Goal: Transaction & Acquisition: Obtain resource

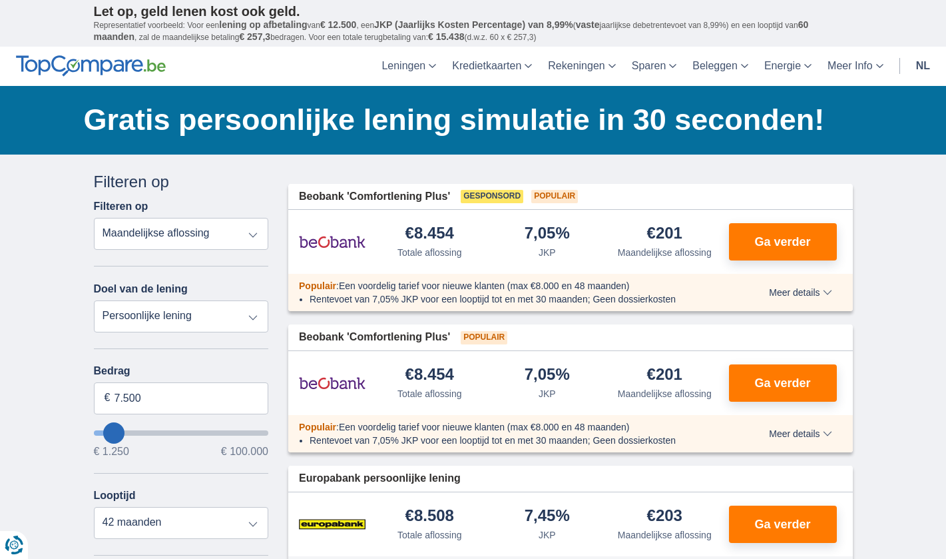
select select "vehicleLoan"
select select "3-4"
type input "15.000"
type input "15250"
select select "60"
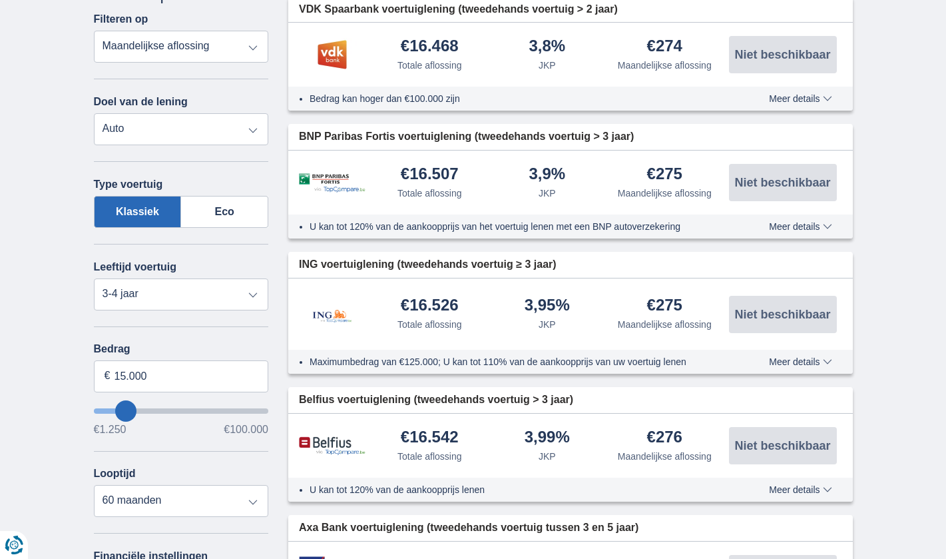
scroll to position [189, 0]
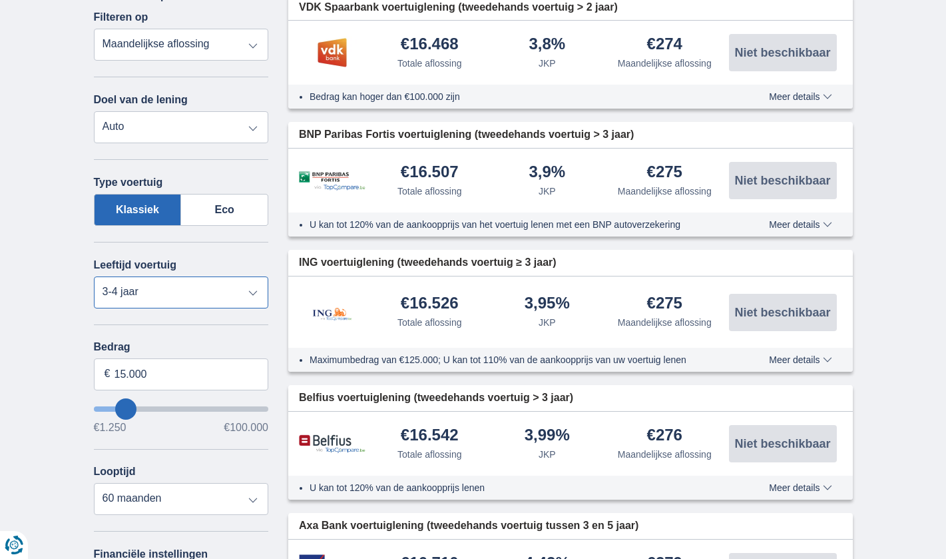
select select "new"
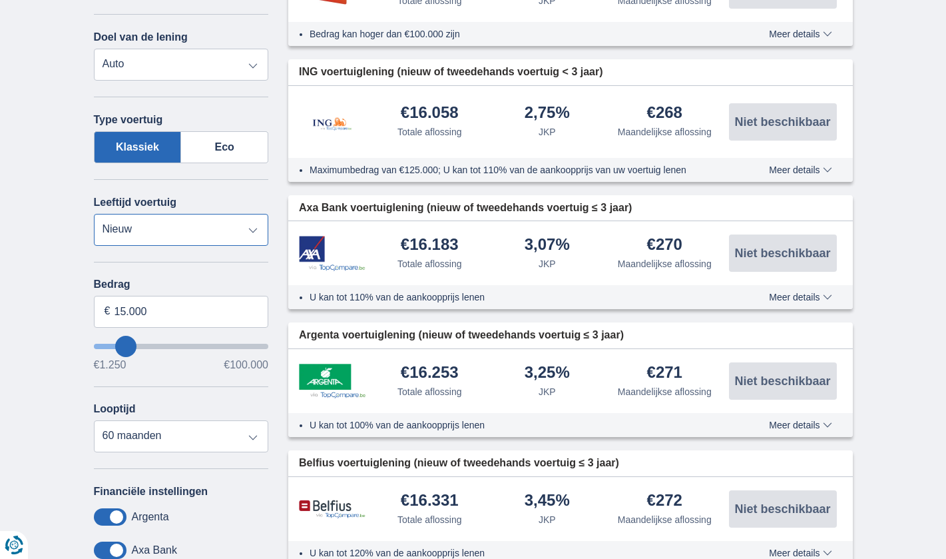
scroll to position [254, 0]
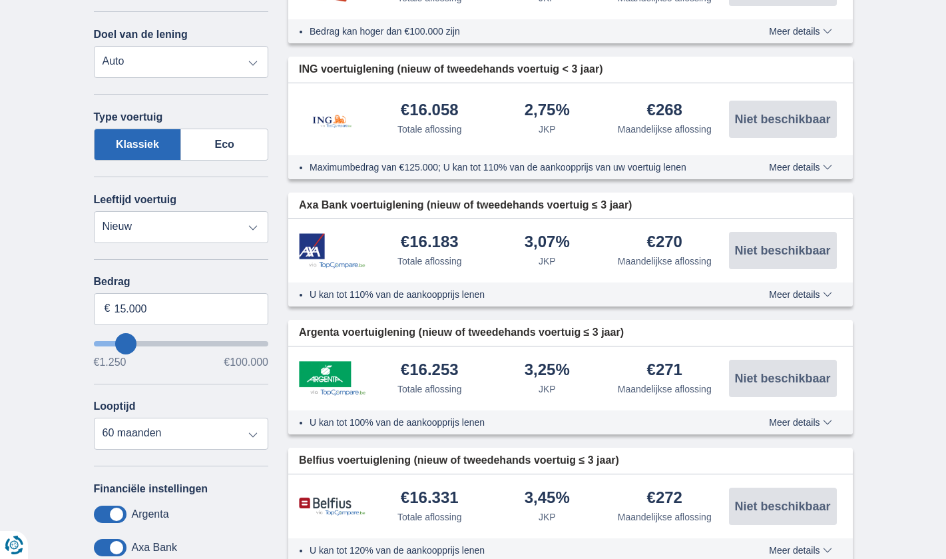
type input "17.250"
type input "17250"
type input "19.250"
type input "19250"
type input "23.250"
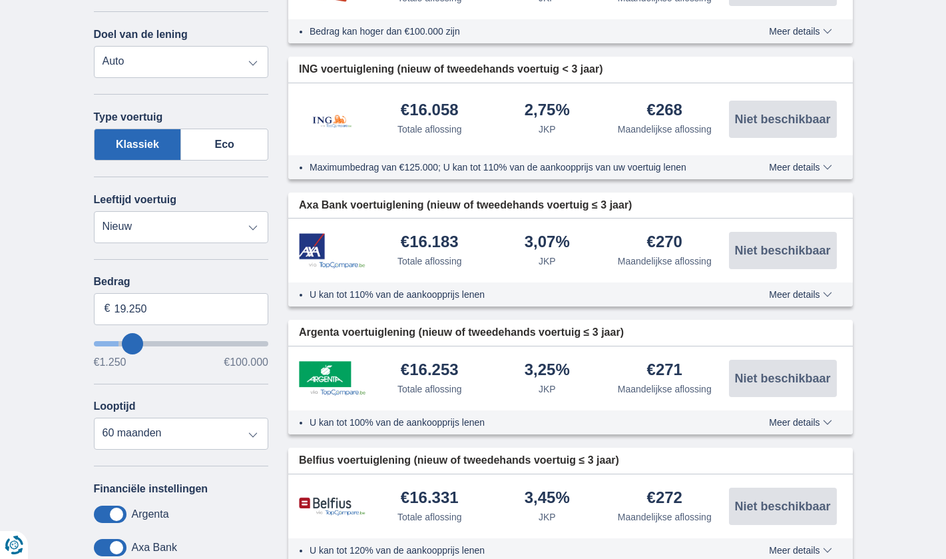
type input "23250"
type input "29.250"
type input "29250"
type input "37.250"
type input "37250"
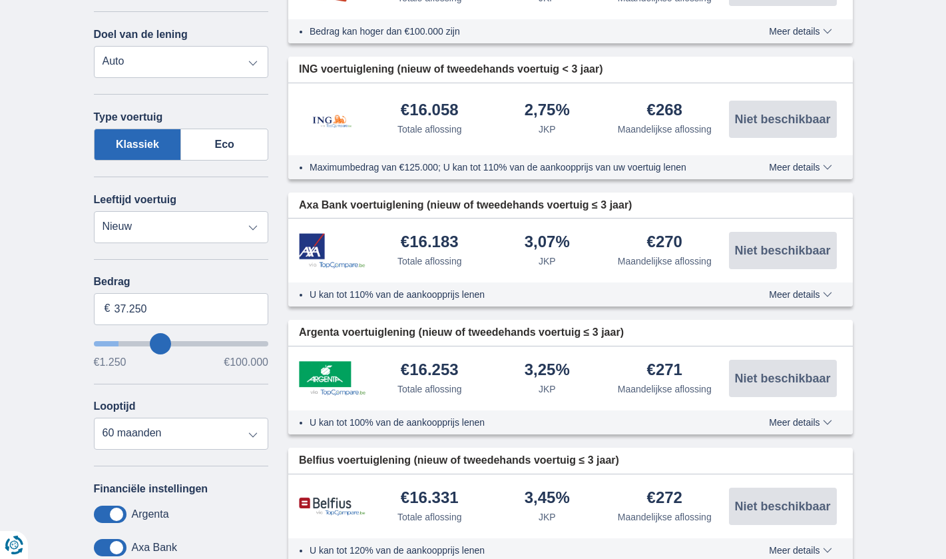
select select "120"
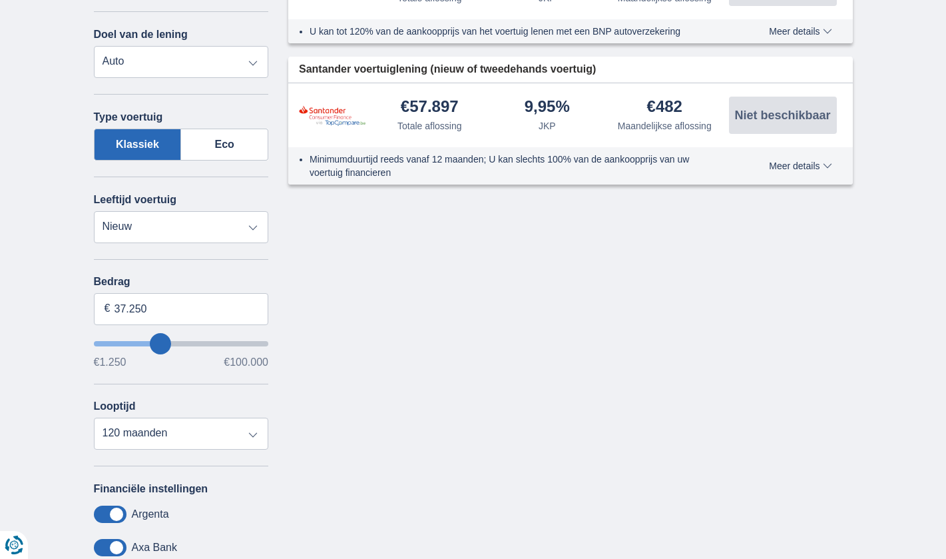
type input "44.250"
type input "44250"
type input "43.250"
type input "43250"
type input "42.250"
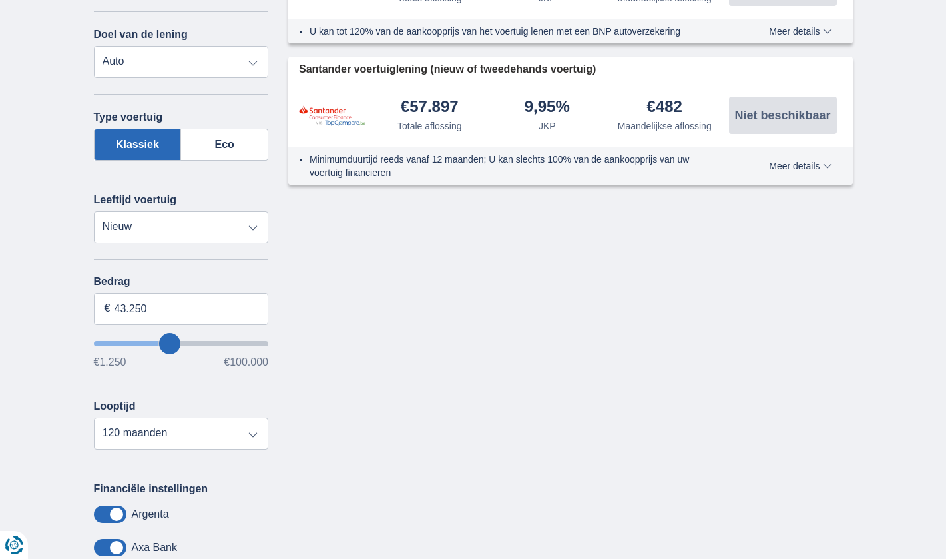
type input "42250"
type input "41.250"
type input "41250"
type input "42.250"
type input "42250"
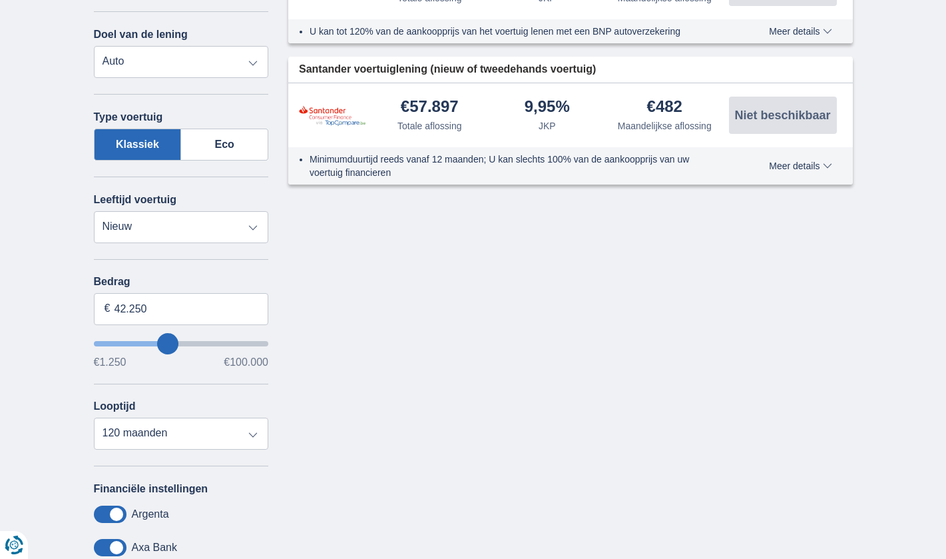
type input "44.250"
type input "44250"
type input "49.250"
type input "49250"
type input "54.250"
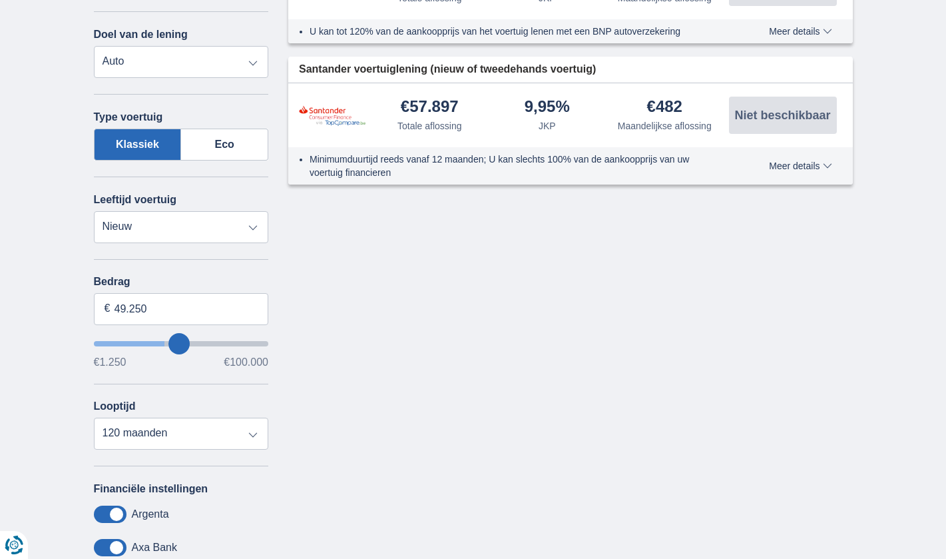
type input "54250"
type input "60.250"
type input "60250"
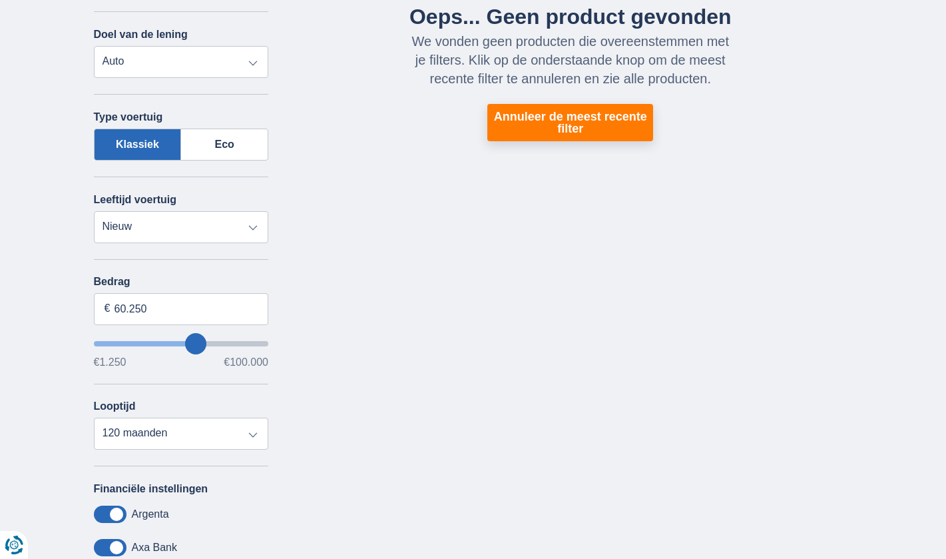
type input "65.250"
type input "65250"
type input "63.250"
type input "63250"
type input "62.250"
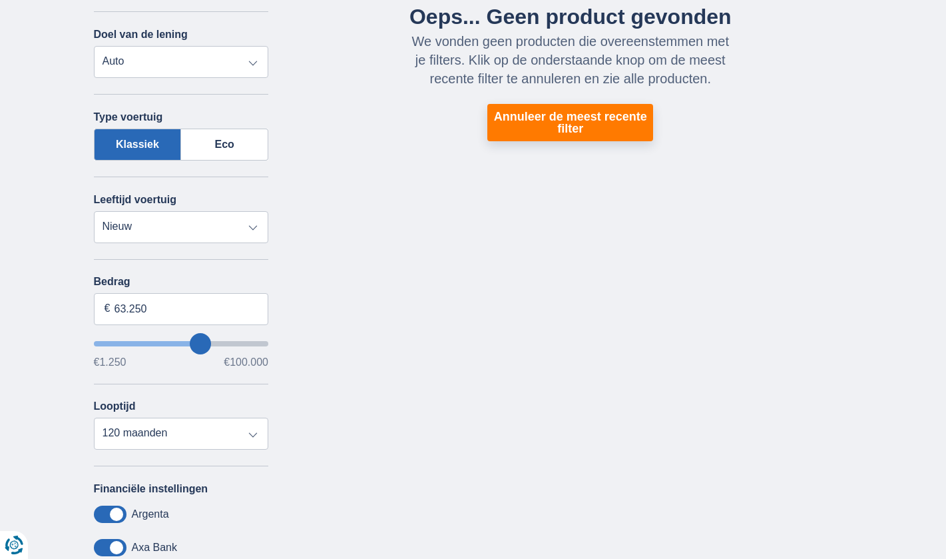
type input "62250"
click at [160, 309] on input "62.250" at bounding box center [181, 309] width 175 height 32
type input "60.000"
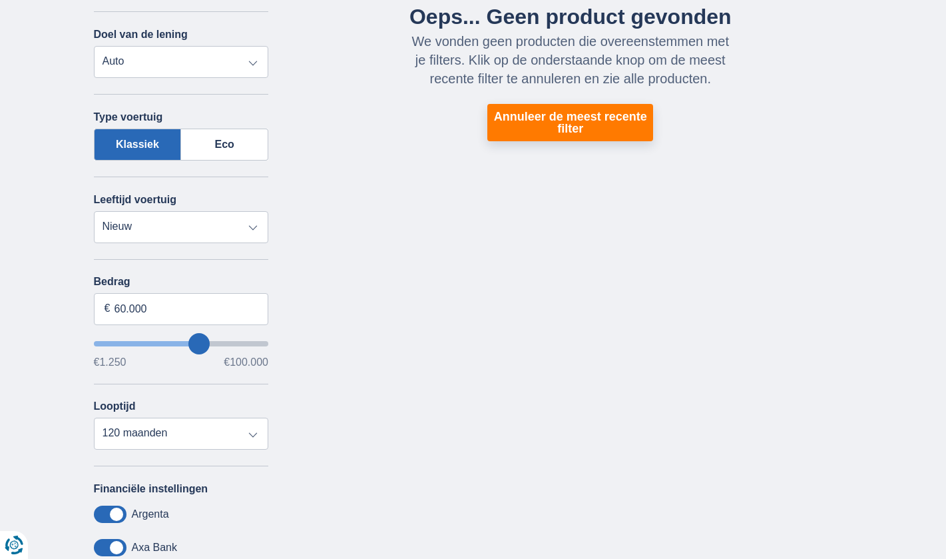
type input "60250"
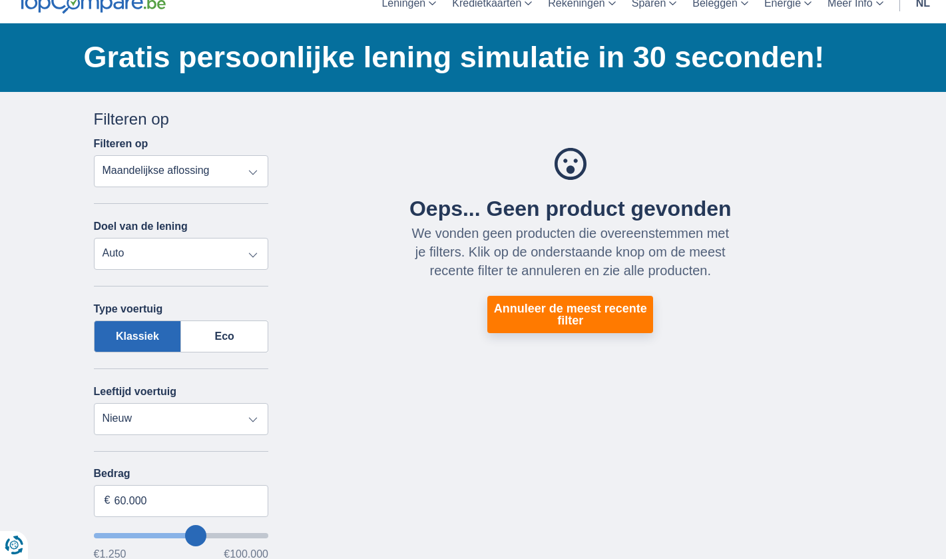
scroll to position [147, 0]
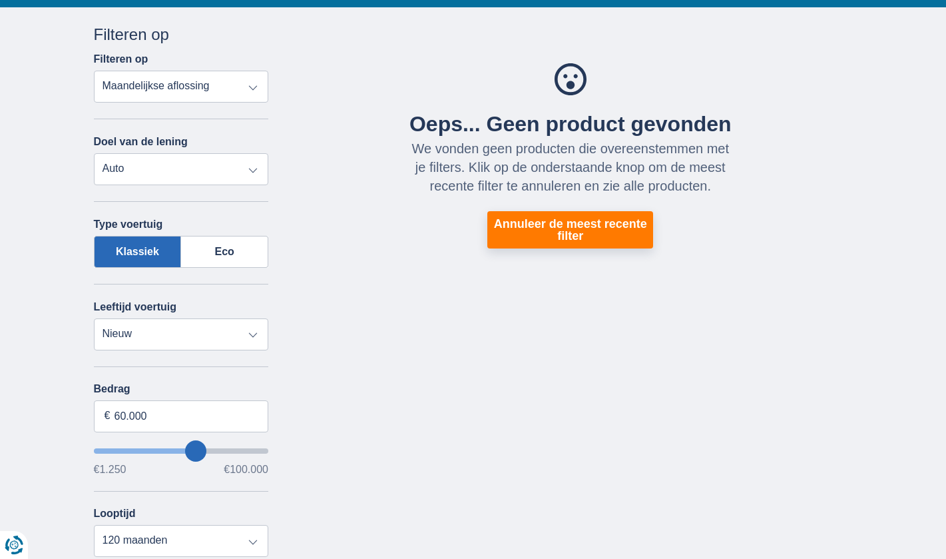
type input "61.250"
type input "61250"
click at [164, 418] on input "61.250" at bounding box center [181, 416] width 175 height 32
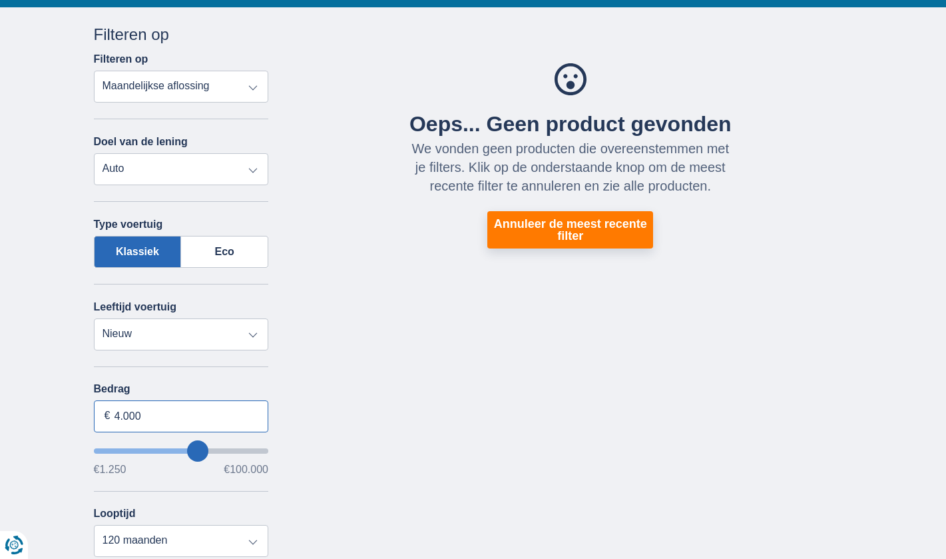
type input "40.000"
type input "40250"
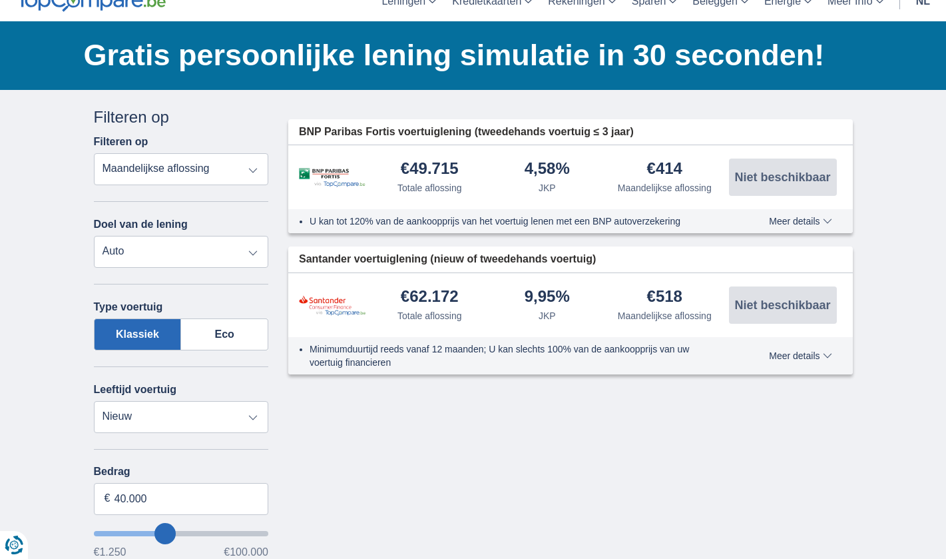
scroll to position [61, 0]
